Goal: Task Accomplishment & Management: Complete application form

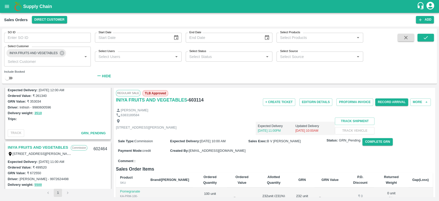
scroll to position [247, 0]
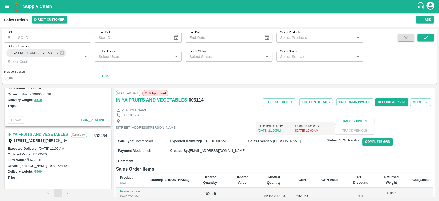
click at [39, 132] on link "INIYA FRUITS AND VEGETABLES" at bounding box center [38, 134] width 60 height 7
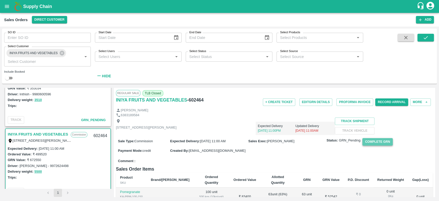
click at [375, 145] on button "Complete GRN" at bounding box center [377, 141] width 30 height 7
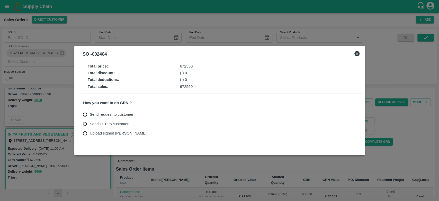
click at [87, 122] on input "Send OTP to customer" at bounding box center [85, 124] width 10 height 10
radio input "true"
click at [84, 124] on input "Send OTP to customer" at bounding box center [85, 124] width 10 height 10
click at [140, 123] on button "Send OTP" at bounding box center [143, 123] width 21 height 7
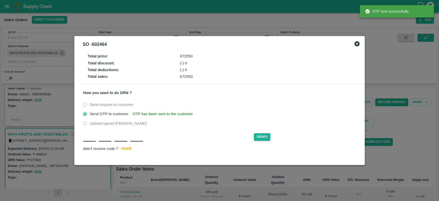
click at [86, 140] on input "text" at bounding box center [89, 136] width 13 height 9
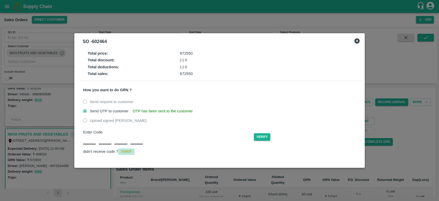
click at [126, 149] on span "resend" at bounding box center [126, 150] width 10 height 5
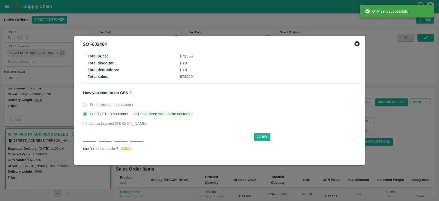
click at [84, 144] on div "Verify didn't receive code ? [GEOGRAPHIC_DATA]" at bounding box center [221, 142] width 277 height 20
type input "C"
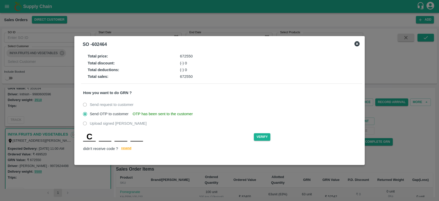
type input "K"
type input "A"
type input "Y"
type input "U"
click at [264, 133] on button "Verify" at bounding box center [262, 136] width 16 height 7
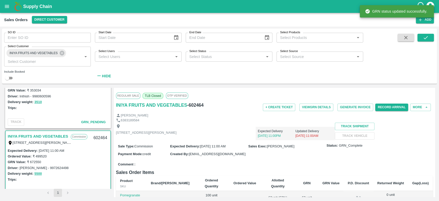
scroll to position [212, 0]
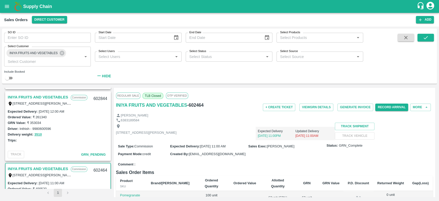
click at [39, 95] on link "INIYA FRUITS AND VEGETABLES" at bounding box center [38, 97] width 60 height 7
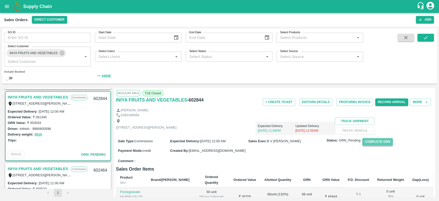
click at [381, 145] on button "Complete GRN" at bounding box center [377, 141] width 30 height 7
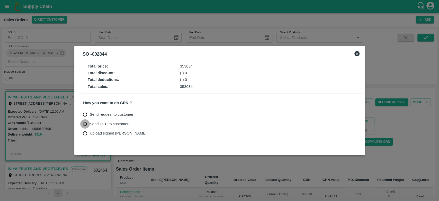
click at [87, 124] on input "Send OTP to customer" at bounding box center [85, 124] width 10 height 10
radio input "true"
click at [149, 124] on button "Send OTP" at bounding box center [143, 123] width 21 height 7
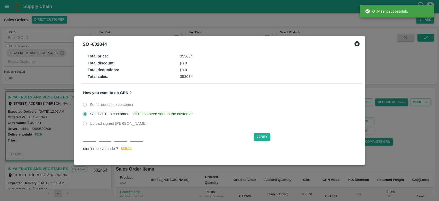
click at [86, 140] on input "text" at bounding box center [89, 136] width 13 height 9
type input "C"
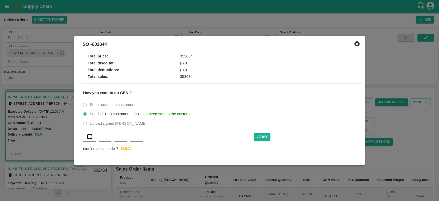
type input "Z"
type input "S"
type input "N"
click at [257, 139] on button "Verify" at bounding box center [262, 136] width 16 height 7
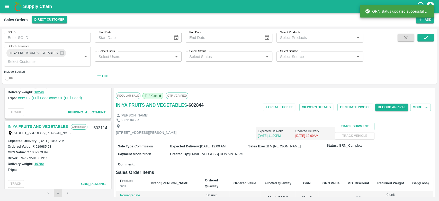
scroll to position [111, 0]
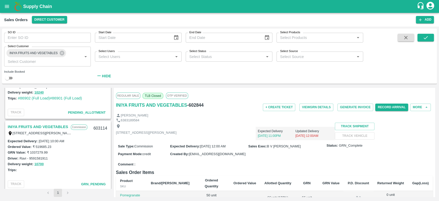
click at [42, 124] on link "INIYA FRUITS AND VEGETABLES" at bounding box center [38, 126] width 60 height 7
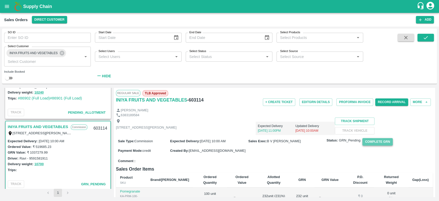
click at [379, 145] on button "Complete GRN" at bounding box center [377, 141] width 30 height 7
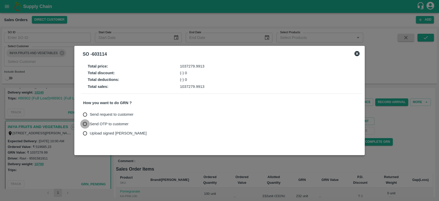
click at [86, 125] on input "Send OTP to customer" at bounding box center [85, 124] width 10 height 10
radio input "true"
click at [148, 121] on button "Send OTP" at bounding box center [143, 123] width 21 height 7
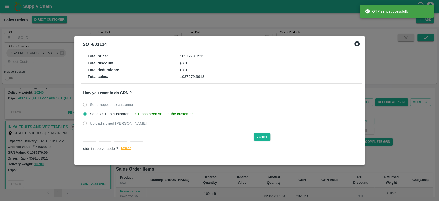
click at [88, 139] on input "text" at bounding box center [89, 136] width 13 height 9
type input "Q"
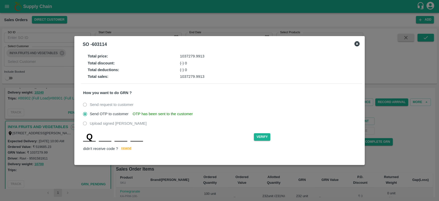
type input "T"
type input "M"
type input "H"
click at [263, 139] on button "Verify" at bounding box center [262, 136] width 16 height 7
